Goal: Task Accomplishment & Management: Manage account settings

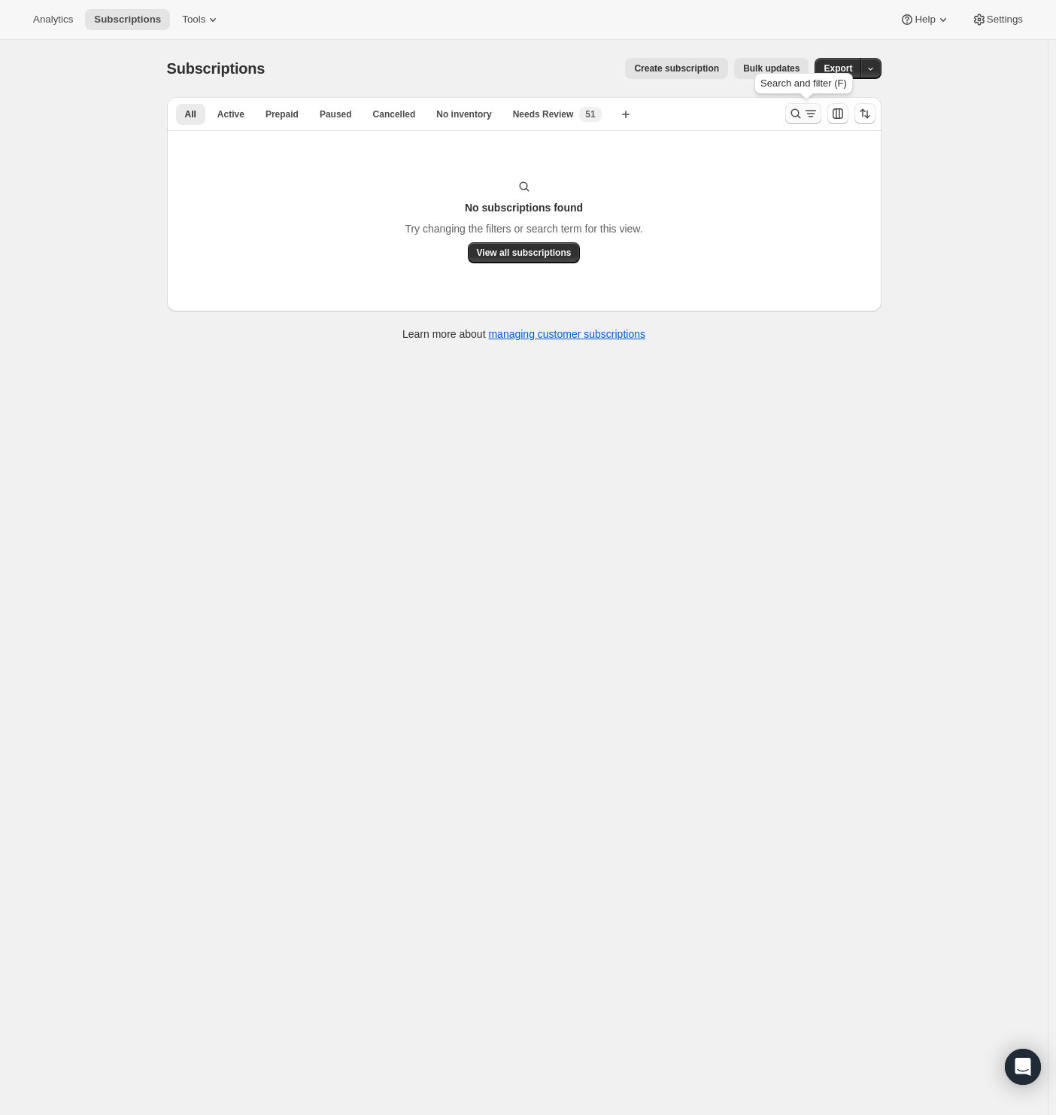
click at [806, 112] on icon "Search and filter results" at bounding box center [810, 113] width 15 height 15
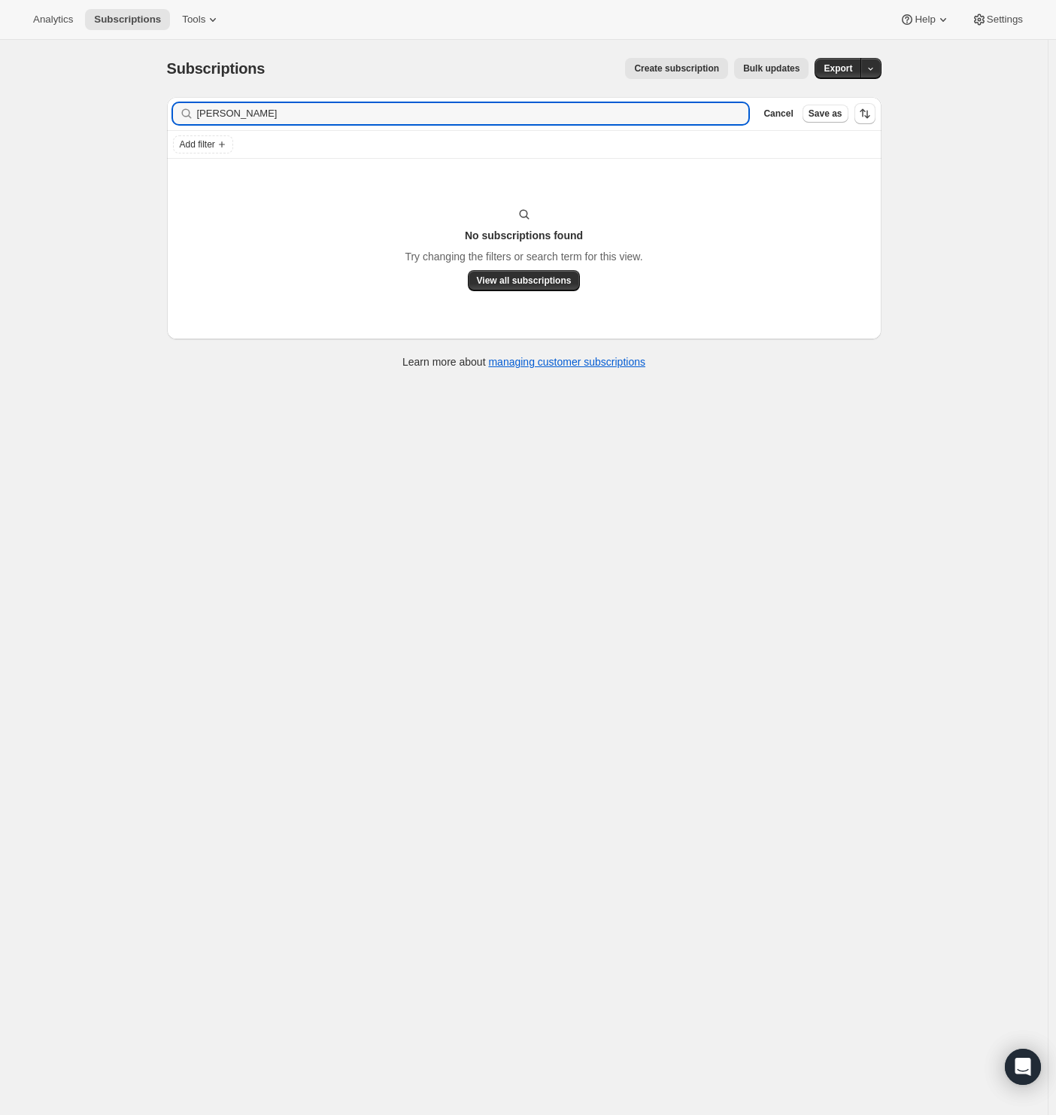
drag, startPoint x: 295, startPoint y: 117, endPoint x: -21, endPoint y: 141, distance: 316.8
click at [0, 141] on html "Analytics Subscriptions Tools Help Settings Skip to content Subscriptions. This…" at bounding box center [528, 557] width 1056 height 1115
type input "[EMAIL_ADDRESS][DOMAIN_NAME]"
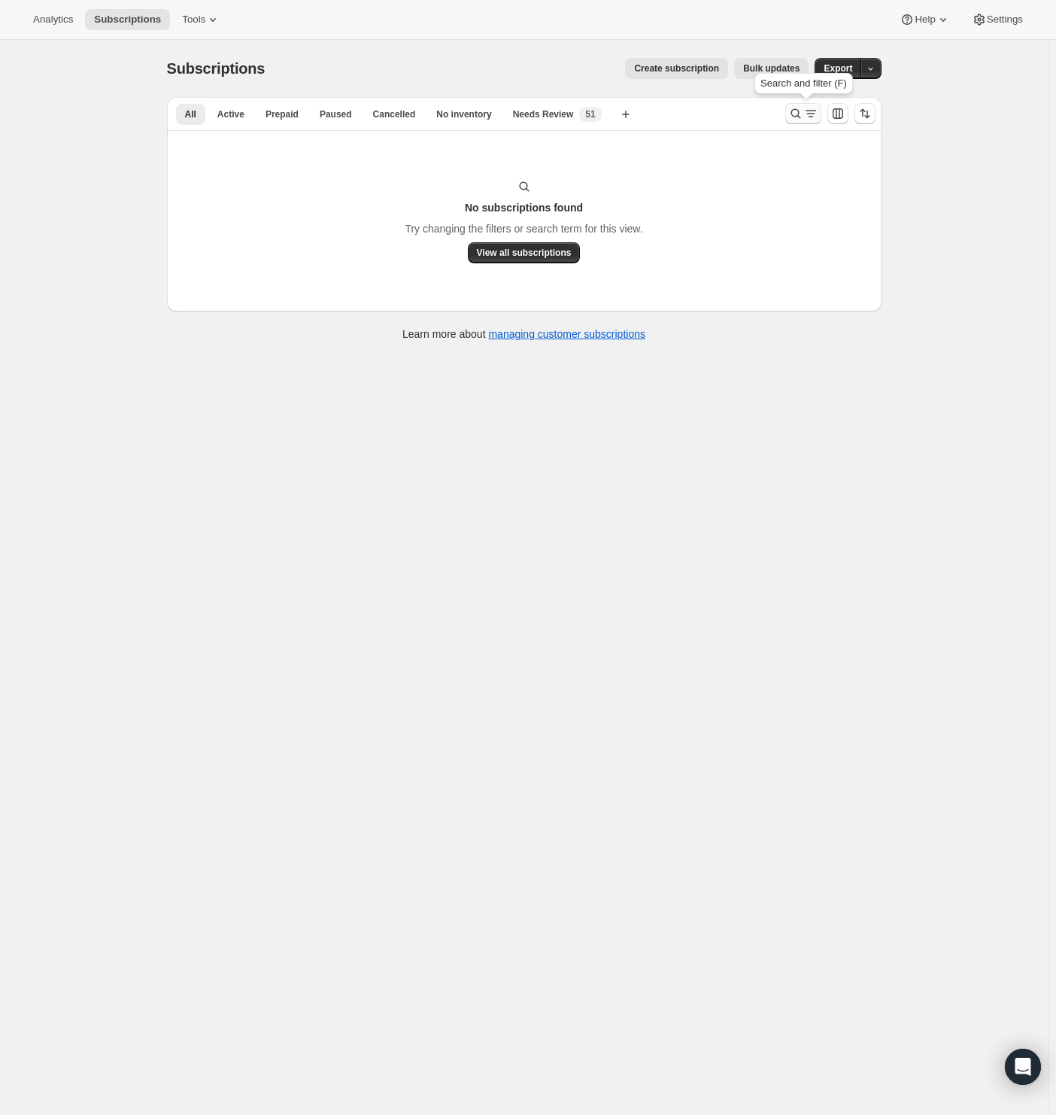
click at [811, 117] on icon "Search and filter results" at bounding box center [810, 113] width 15 height 15
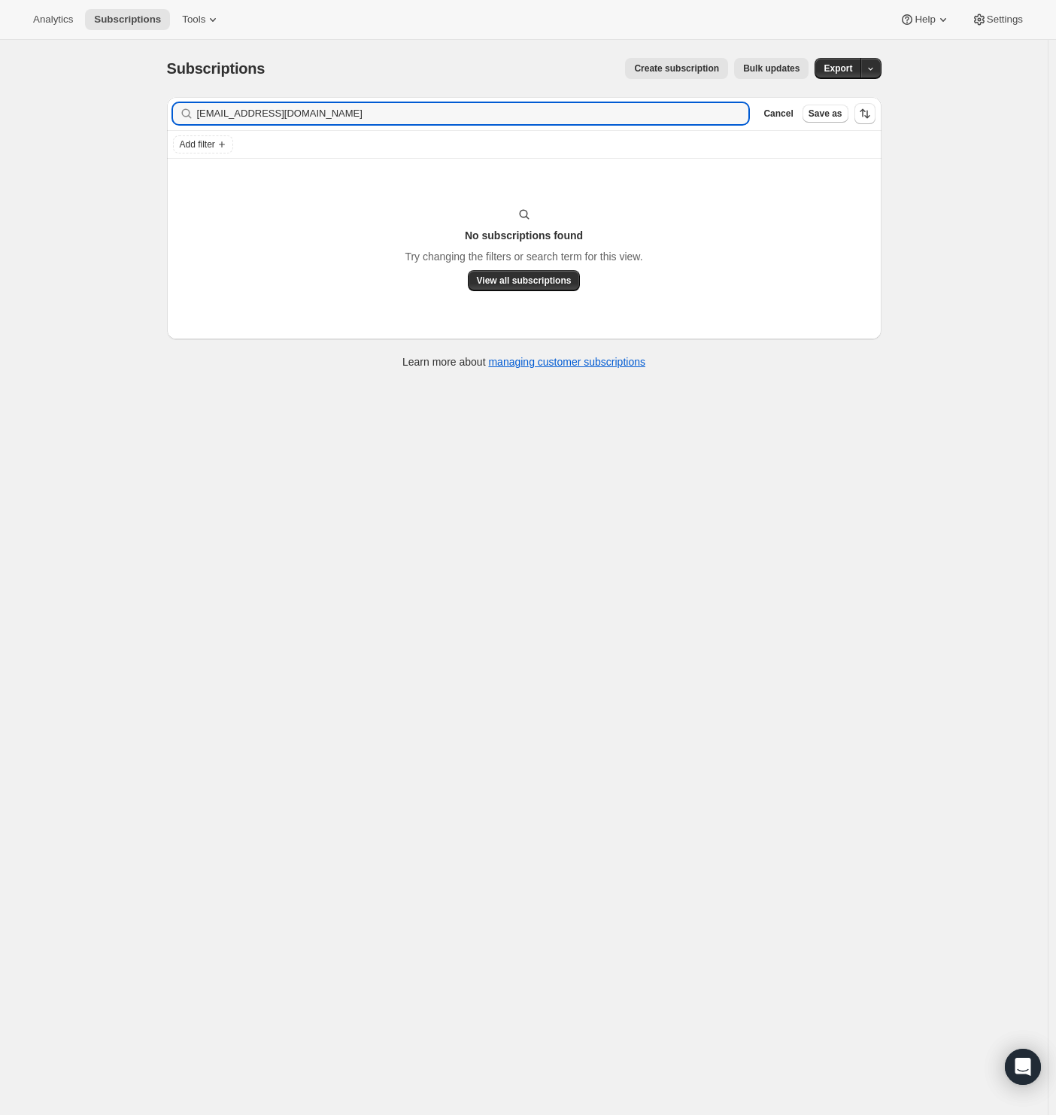
drag, startPoint x: 307, startPoint y: 117, endPoint x: 23, endPoint y: 135, distance: 284.1
click at [23, 135] on div "Subscriptions. This page is ready Subscriptions Create subscription Bulk update…" at bounding box center [524, 597] width 1048 height 1115
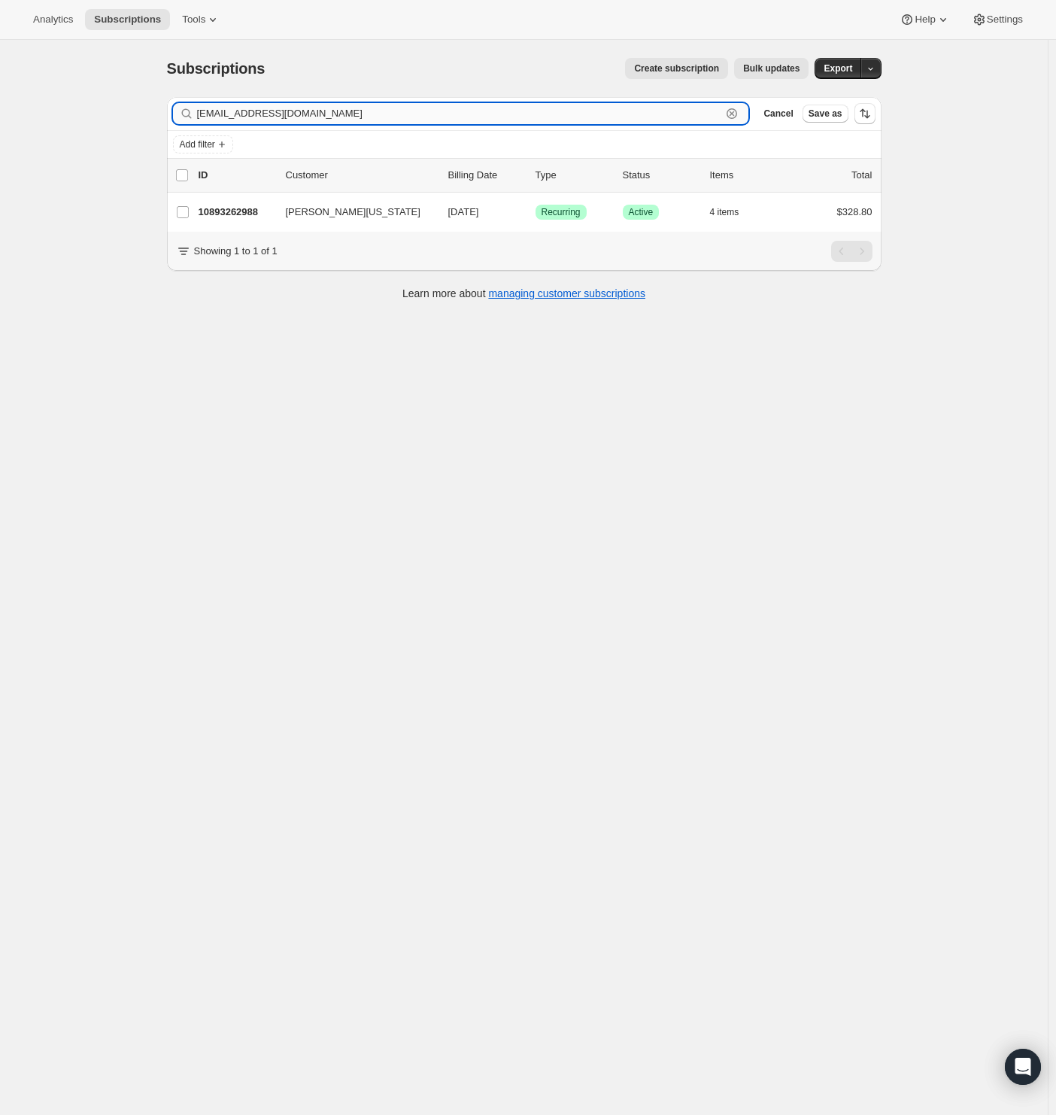
click at [307, 112] on input "[EMAIL_ADDRESS][DOMAIN_NAME]" at bounding box center [459, 113] width 525 height 21
click at [414, 116] on input "[EMAIL_ADDRESS][DOMAIN_NAME]" at bounding box center [459, 113] width 525 height 21
paste input "blondee660"
type input "[EMAIL_ADDRESS][DOMAIN_NAME]"
